Goal: Information Seeking & Learning: Check status

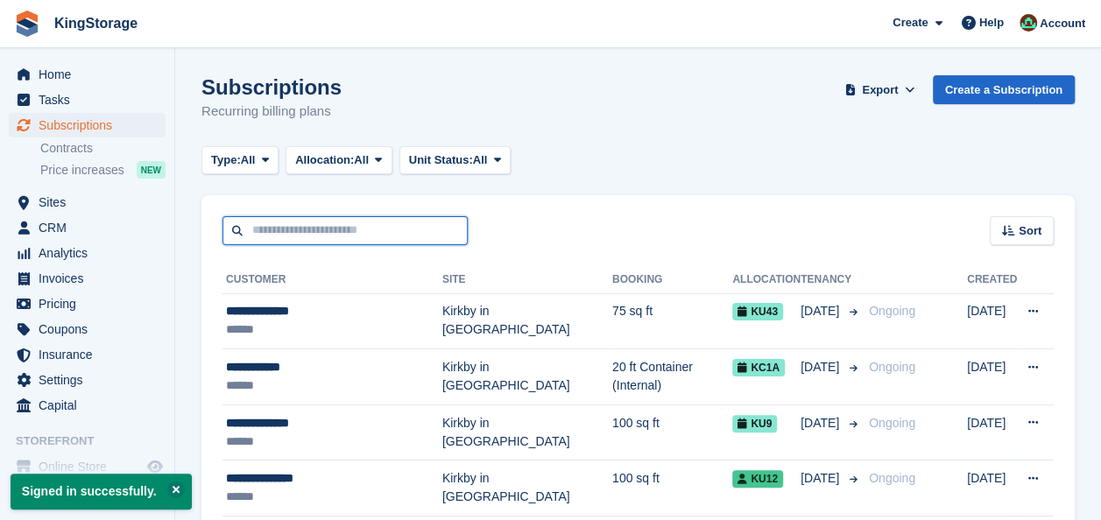
click at [350, 223] on input "text" at bounding box center [345, 230] width 245 height 29
type input "**********"
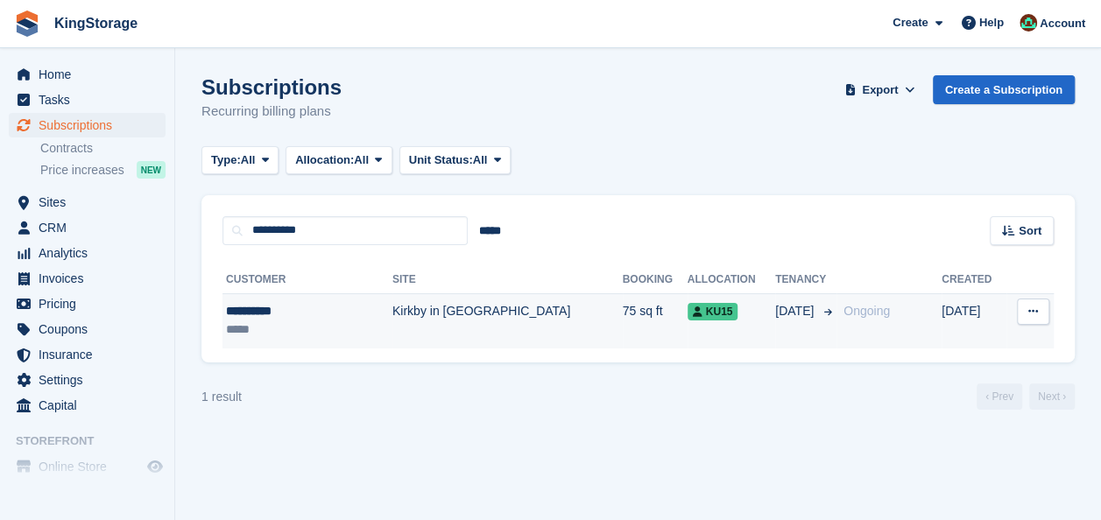
click at [436, 313] on td "Kirkby in [GEOGRAPHIC_DATA]" at bounding box center [507, 320] width 230 height 55
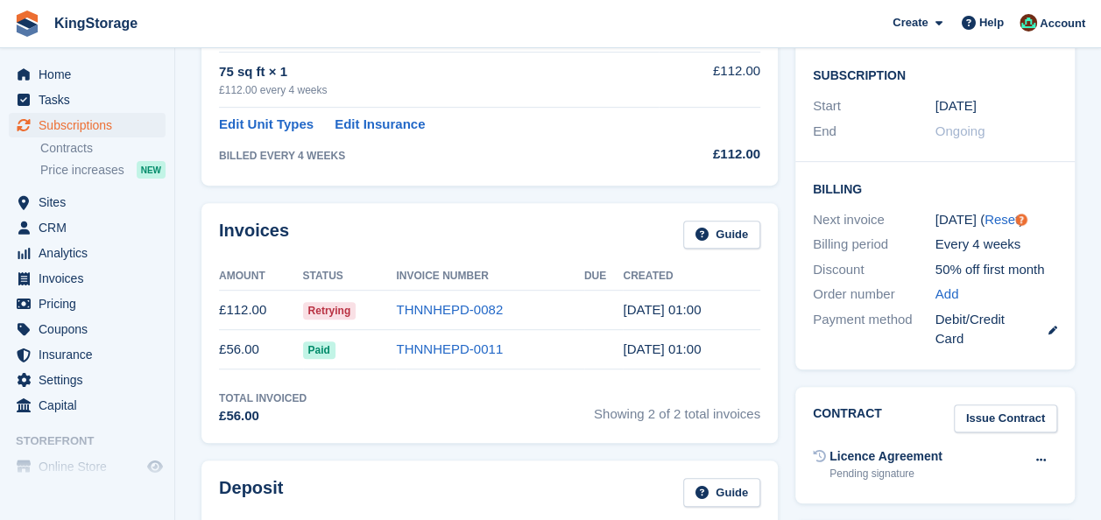
scroll to position [372, 0]
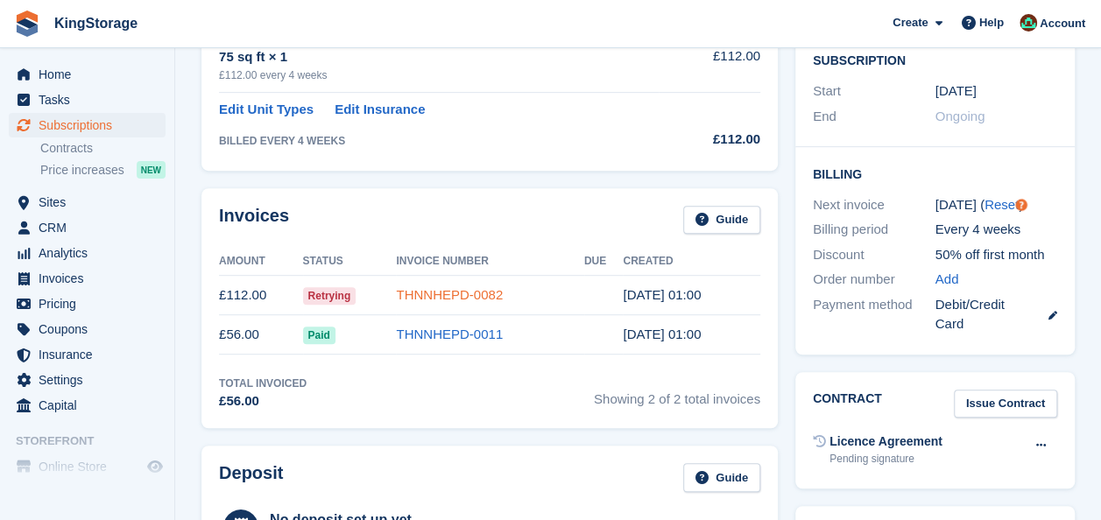
click at [438, 288] on link "THNNHEPD-0082" at bounding box center [449, 294] width 107 height 15
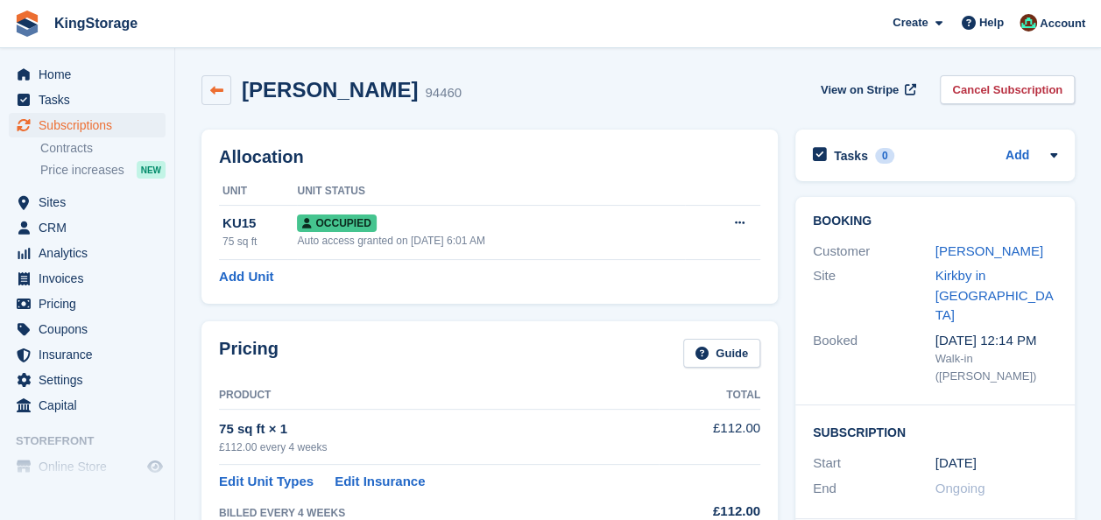
click at [215, 92] on icon at bounding box center [216, 90] width 13 height 13
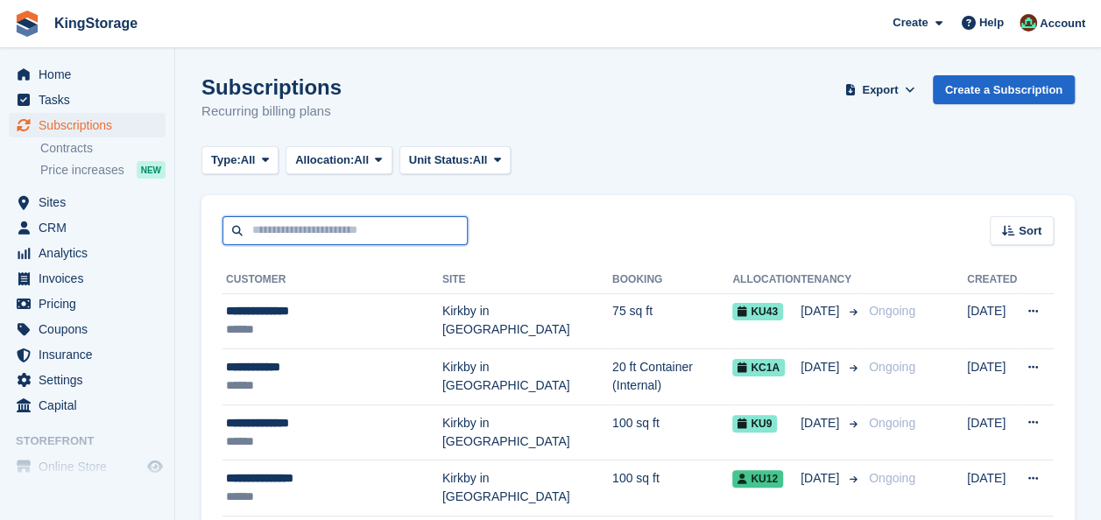
click at [329, 232] on input "text" at bounding box center [345, 230] width 245 height 29
type input "**********"
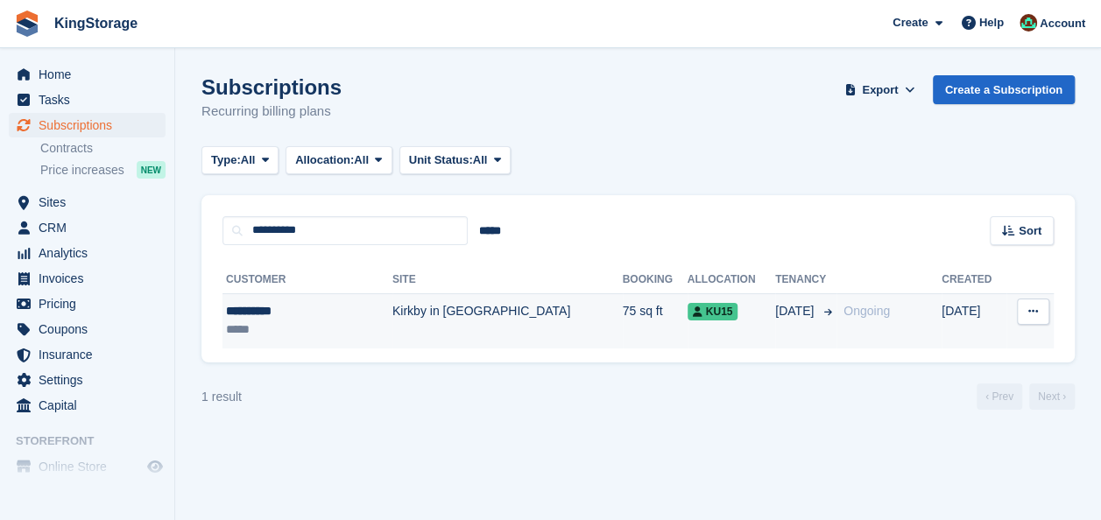
click at [267, 317] on div "**********" at bounding box center [290, 311] width 128 height 18
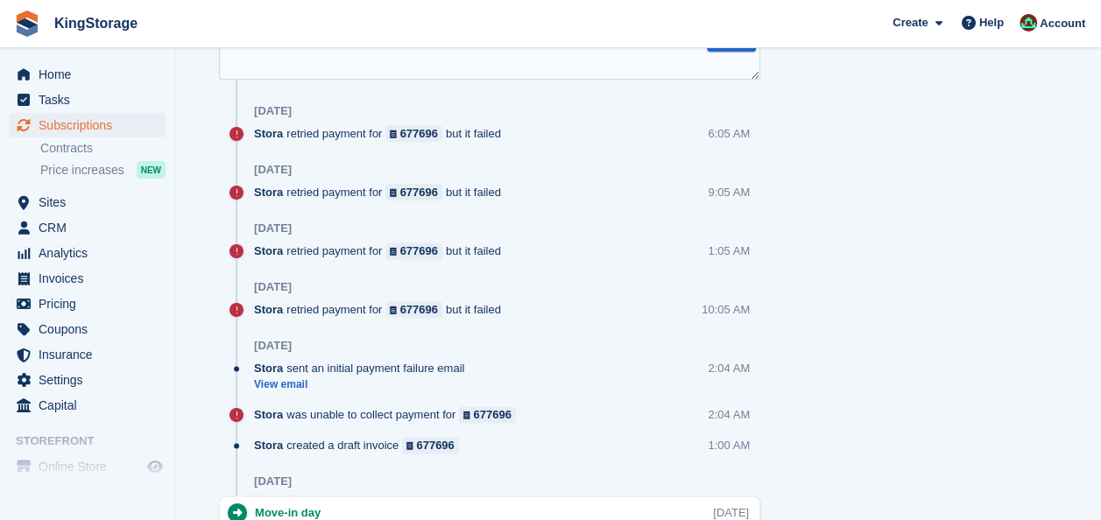
scroll to position [1006, 0]
click at [293, 389] on link "View email" at bounding box center [363, 386] width 219 height 15
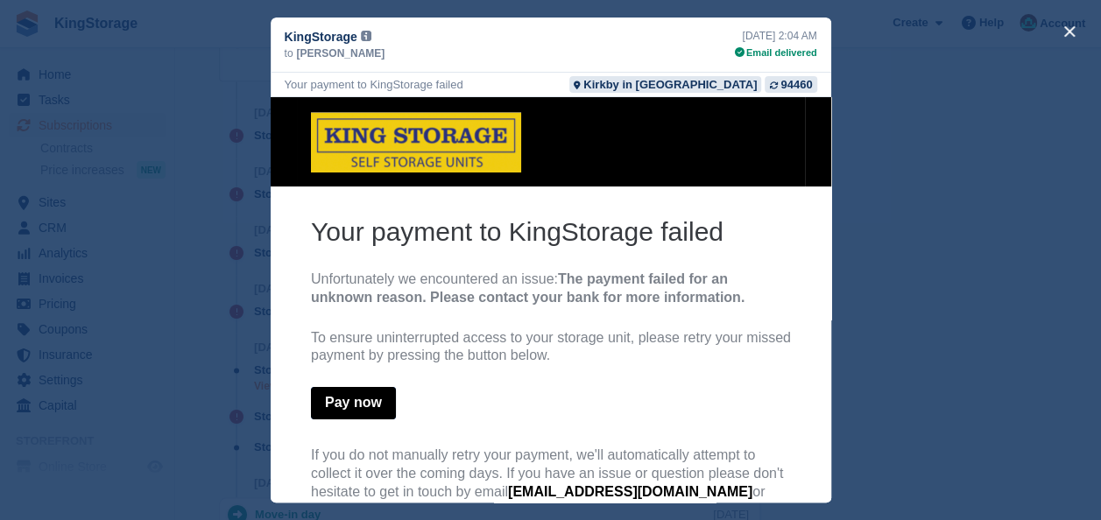
scroll to position [0, 0]
click at [1074, 28] on button "close" at bounding box center [1070, 32] width 28 height 28
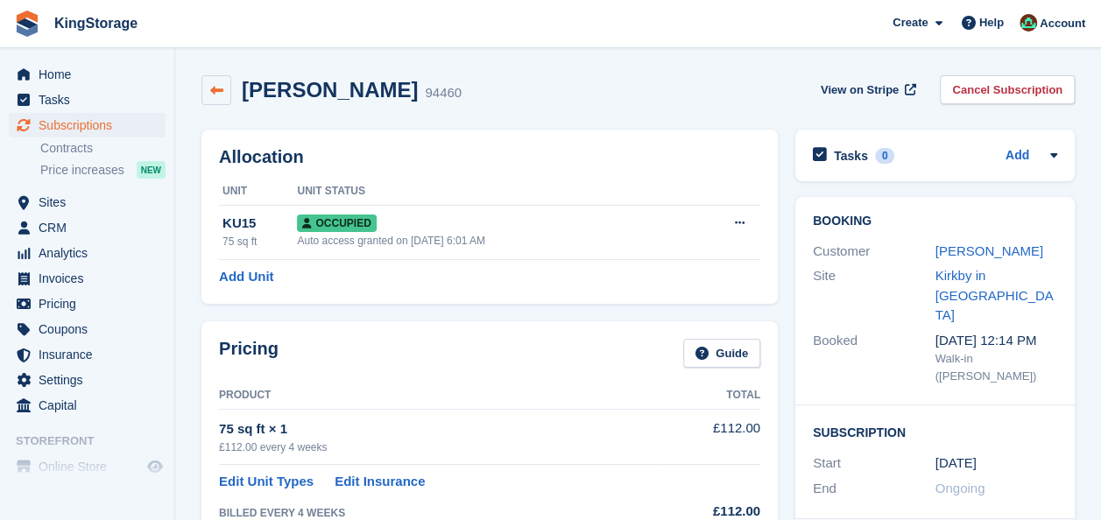
click at [211, 100] on link at bounding box center [216, 90] width 30 height 30
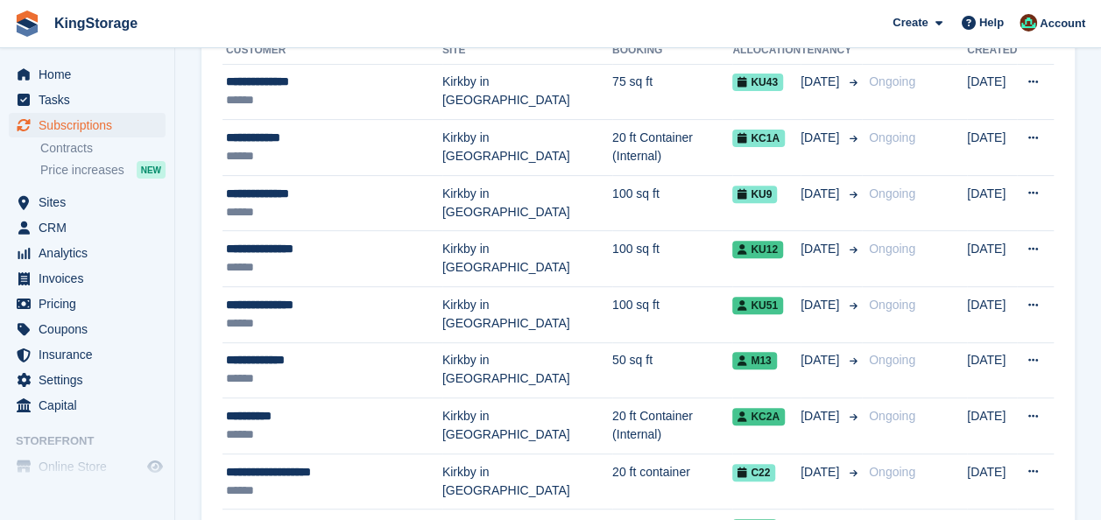
scroll to position [245, 0]
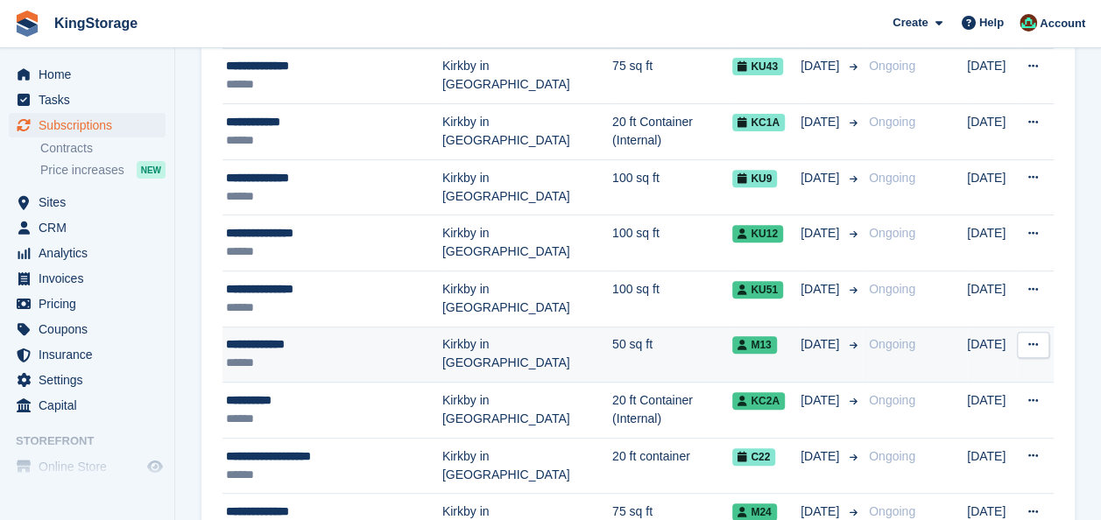
click at [258, 345] on div "**********" at bounding box center [334, 345] width 216 height 18
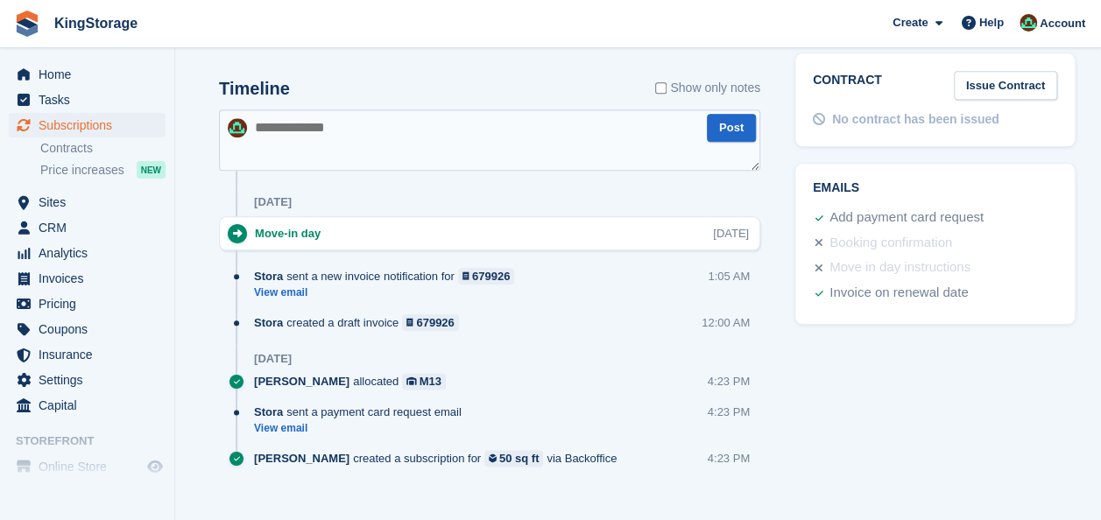
scroll to position [881, 0]
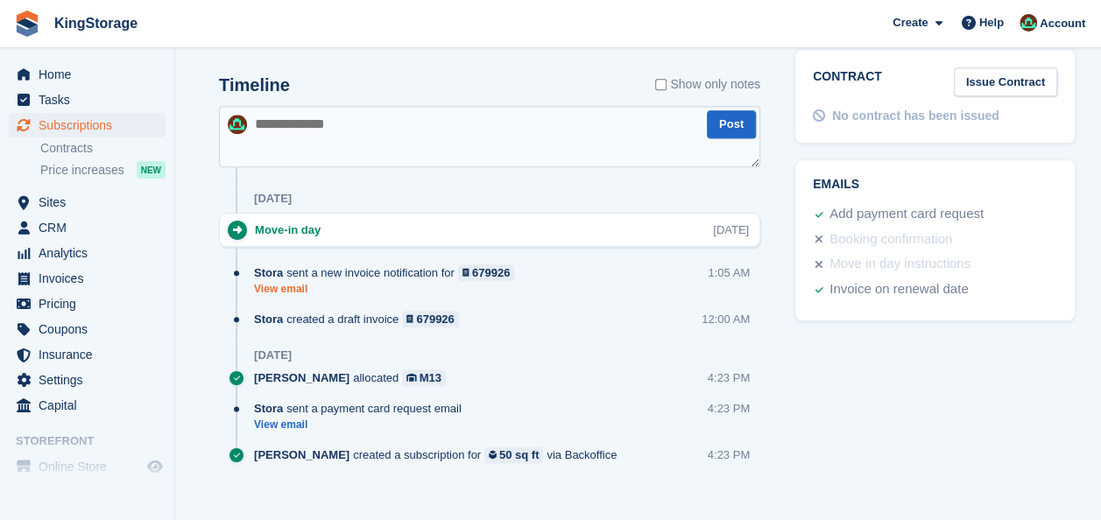
click at [276, 286] on link "View email" at bounding box center [388, 289] width 269 height 15
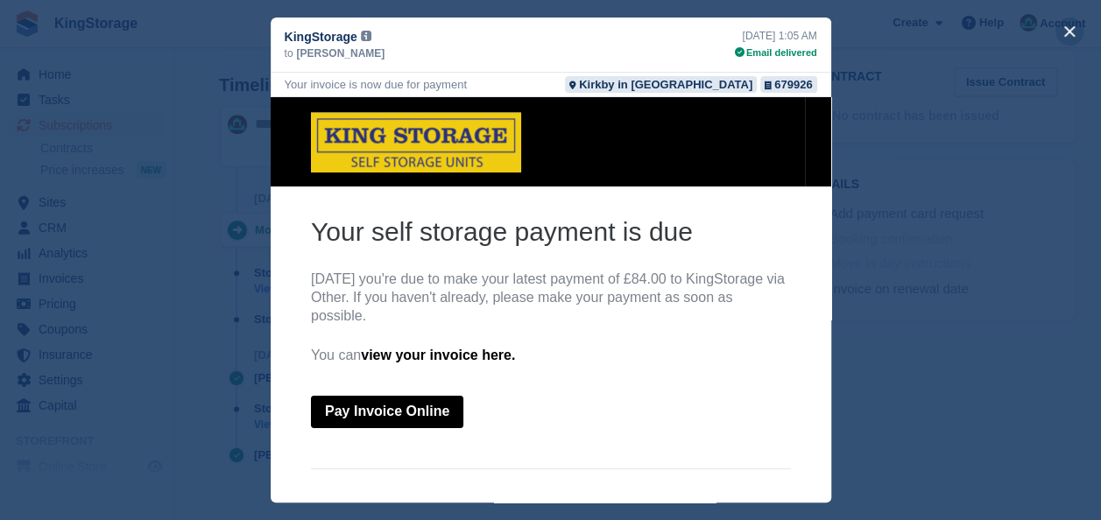
click at [1067, 35] on button "close" at bounding box center [1070, 32] width 28 height 28
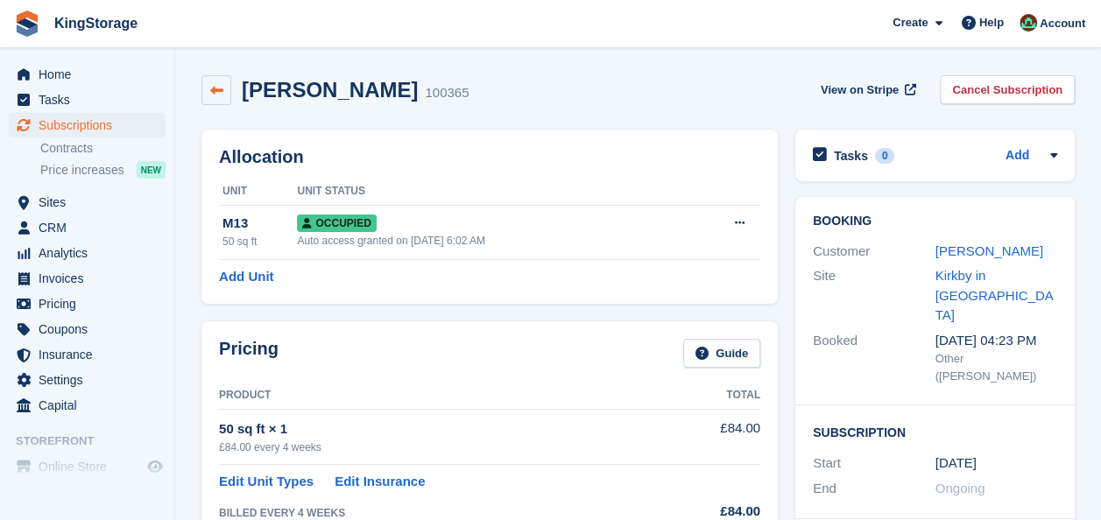
click at [219, 90] on icon at bounding box center [216, 90] width 13 height 13
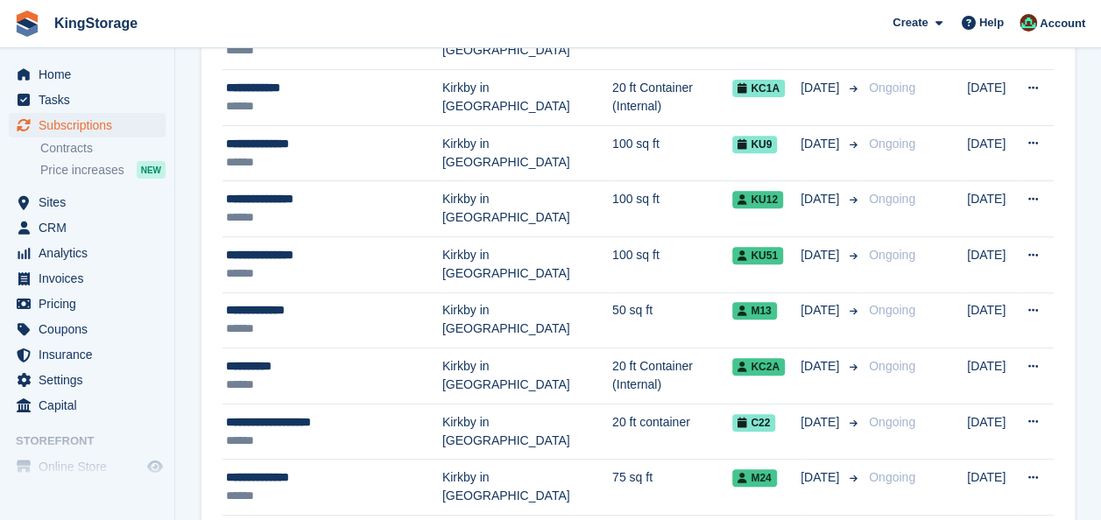
scroll to position [280, 0]
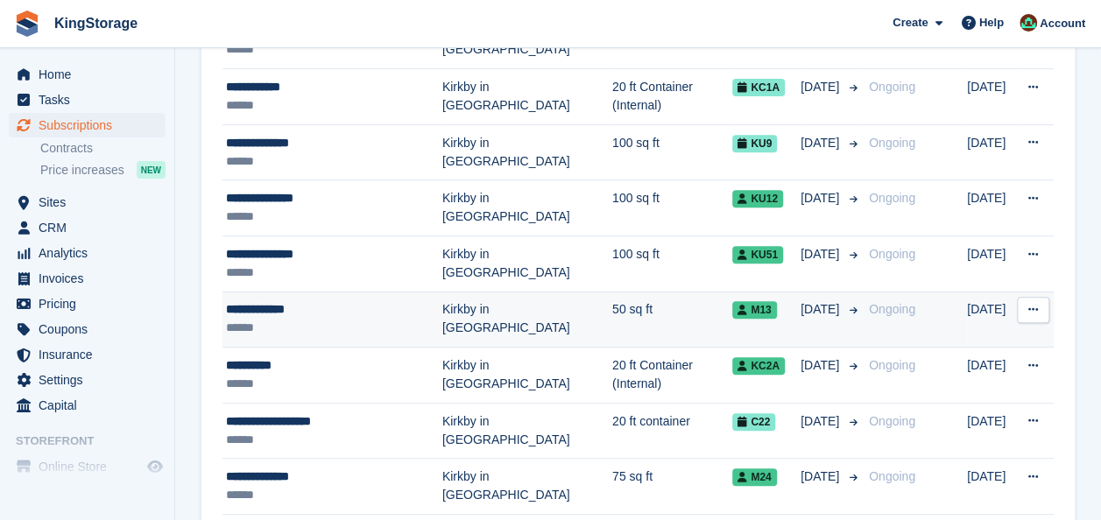
click at [250, 303] on div "**********" at bounding box center [334, 309] width 216 height 18
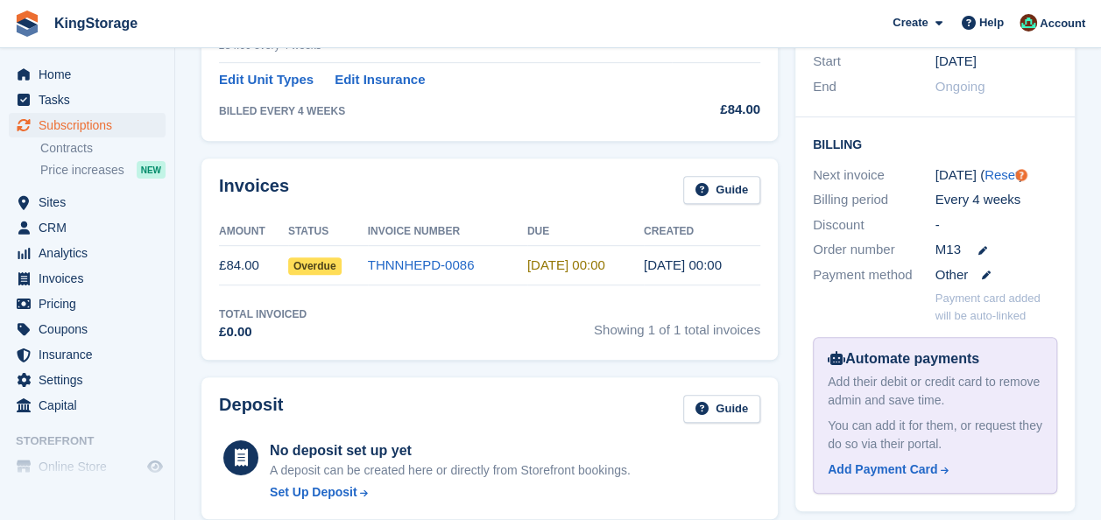
scroll to position [404, 0]
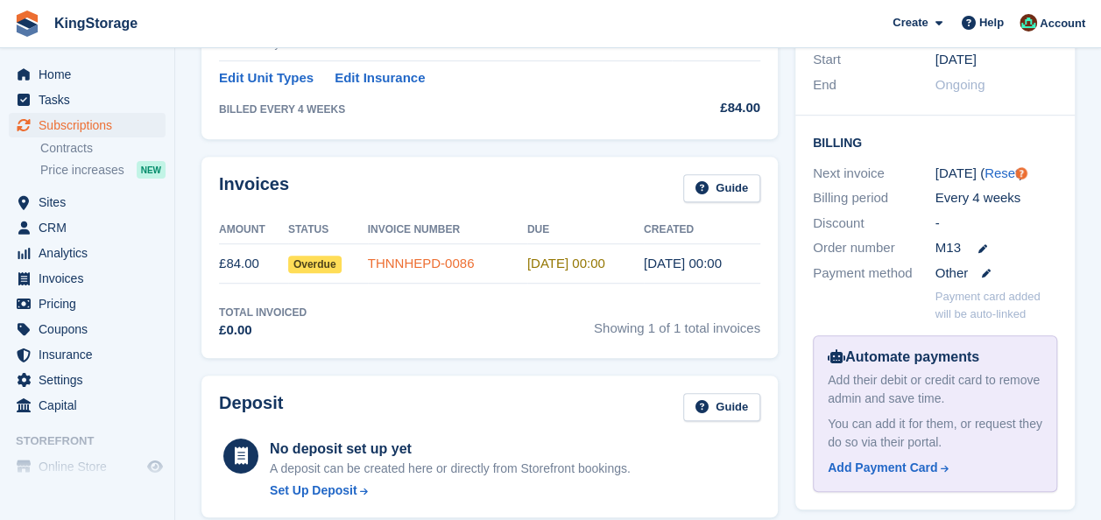
click at [389, 264] on link "THNNHEPD-0086" at bounding box center [421, 263] width 107 height 15
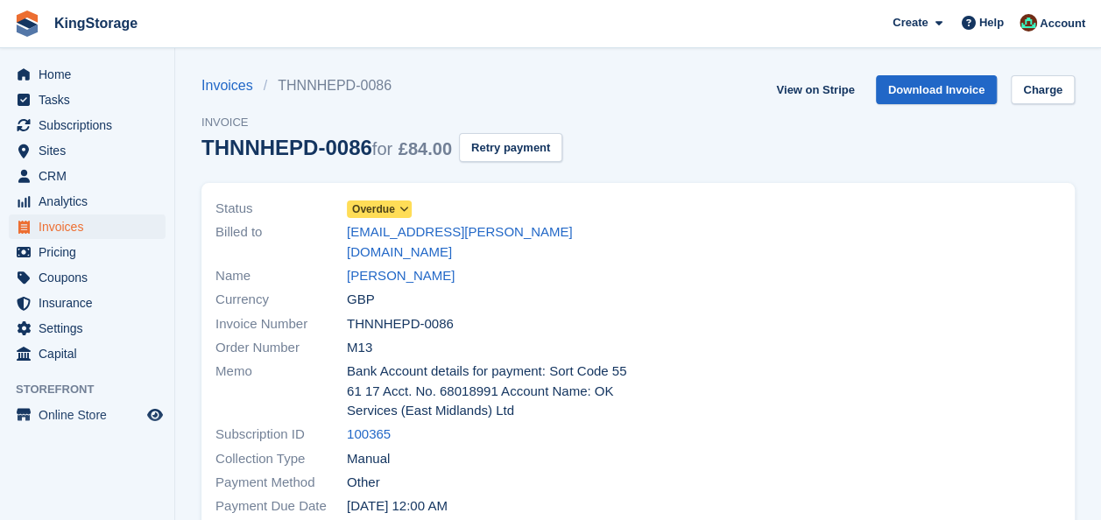
click at [405, 210] on icon at bounding box center [404, 209] width 10 height 11
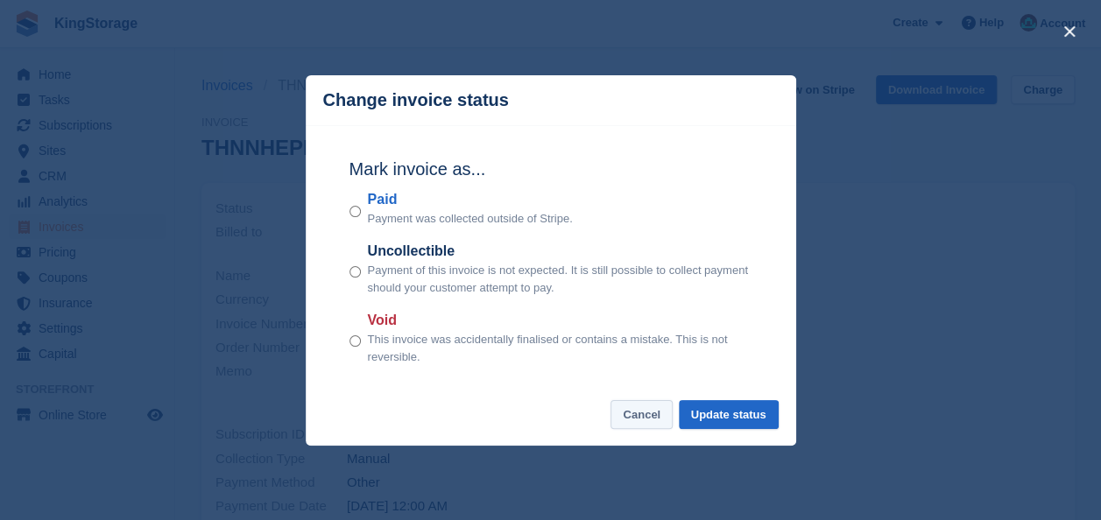
click at [643, 414] on button "Cancel" at bounding box center [642, 414] width 62 height 29
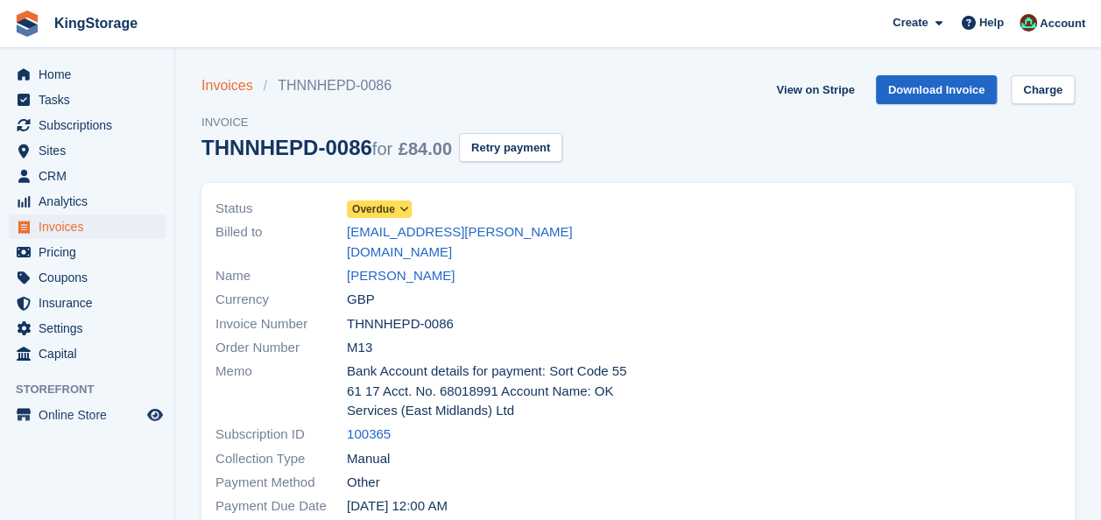
click at [234, 90] on link "Invoices" at bounding box center [232, 85] width 62 height 21
